Goal: Task Accomplishment & Management: Manage account settings

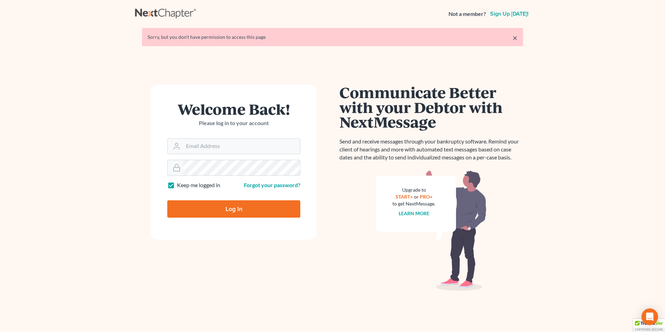
type input "[EMAIL_ADDRESS][PERSON_NAME][DOMAIN_NAME]"
click at [515, 38] on link "×" at bounding box center [515, 38] width 5 height 8
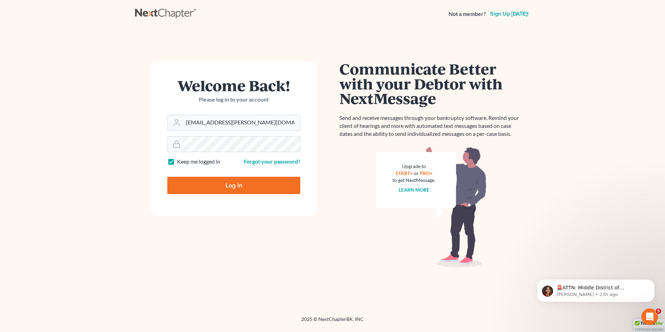
click at [236, 183] on input "Log In" at bounding box center [233, 185] width 133 height 17
type input "Thinking..."
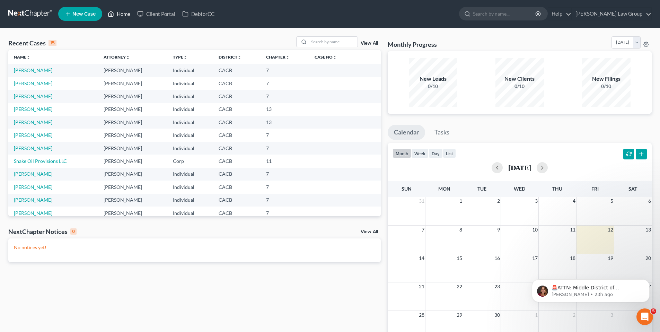
click at [120, 15] on link "Home" at bounding box center [118, 14] width 29 height 12
click at [124, 12] on link "Home" at bounding box center [118, 14] width 29 height 12
click at [633, 13] on link "[PERSON_NAME] Law Group" at bounding box center [611, 14] width 79 height 12
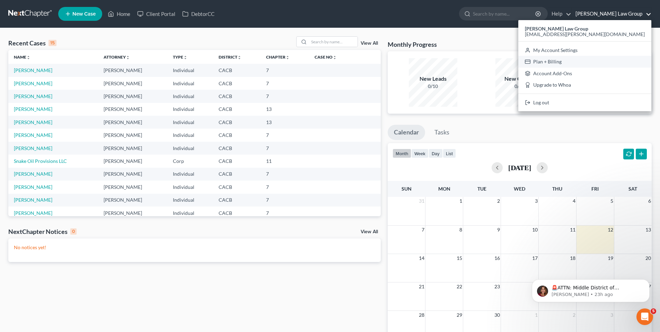
click at [595, 61] on link "Plan + Billing" at bounding box center [584, 62] width 133 height 12
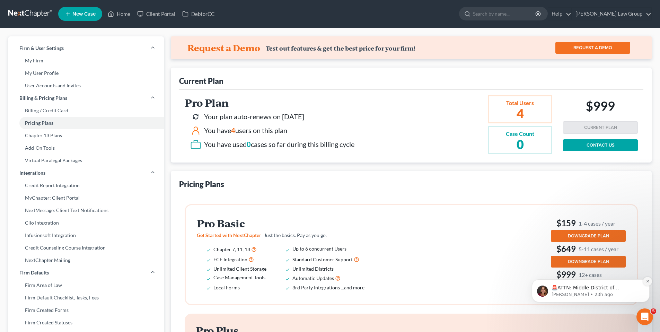
click at [648, 280] on icon "Dismiss notification" at bounding box center [647, 281] width 2 height 2
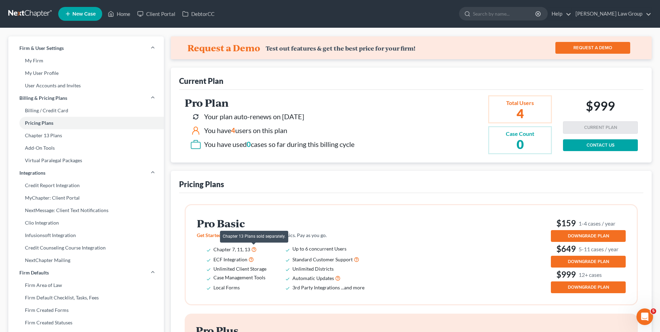
click at [254, 249] on icon at bounding box center [254, 249] width 6 height 7
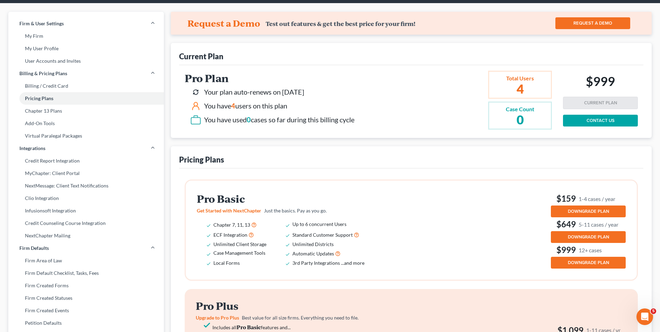
scroll to position [20, 0]
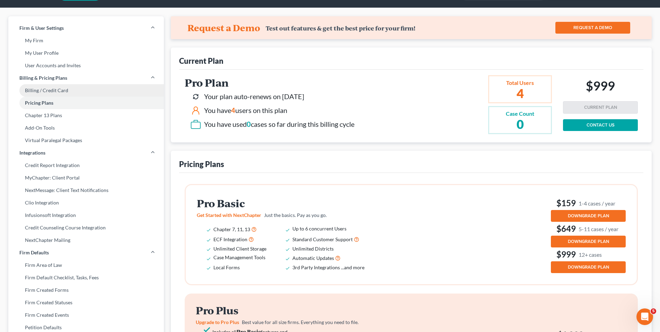
click at [49, 90] on link "Billing / Credit Card" at bounding box center [86, 90] width 156 height 12
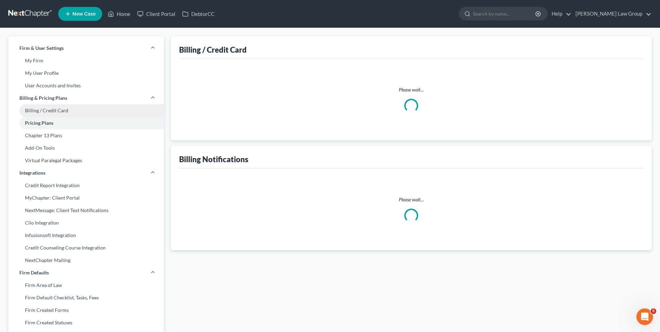
select select "4"
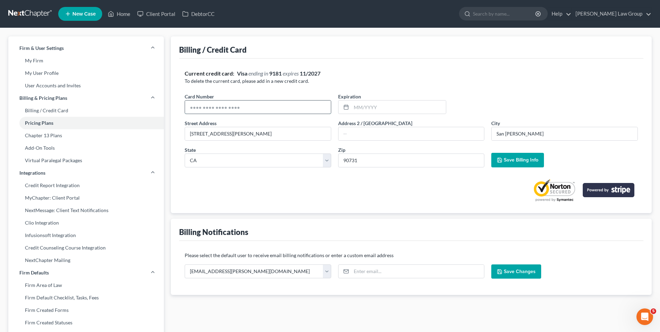
click at [285, 108] on input "text" at bounding box center [258, 107] width 146 height 13
click at [496, 83] on p "To delete the current card, please add in a new credit card." at bounding box center [411, 81] width 453 height 7
click at [626, 14] on link "[PERSON_NAME] Law Group" at bounding box center [611, 14] width 79 height 12
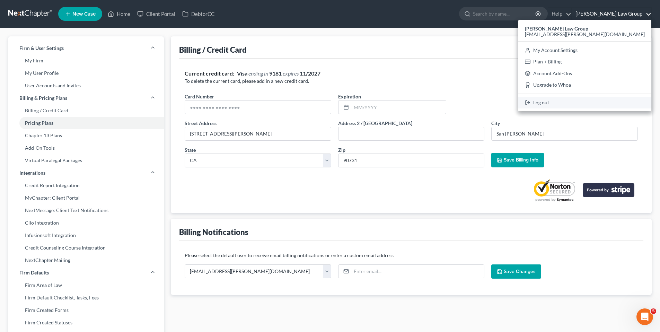
click at [591, 104] on link "Log out" at bounding box center [584, 103] width 133 height 12
